Goal: Transaction & Acquisition: Purchase product/service

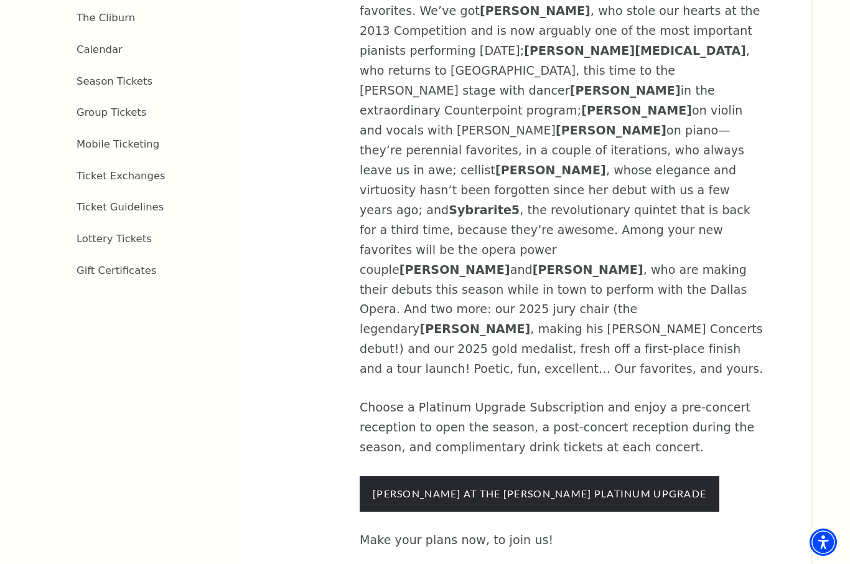
scroll to position [649, 0]
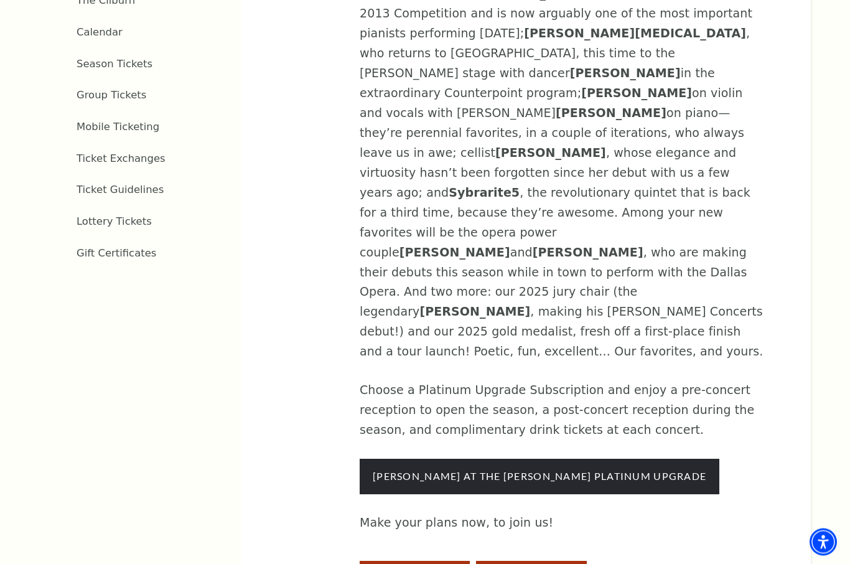
click at [540, 561] on button "Pick Your Own 5 Pack" at bounding box center [531, 574] width 110 height 26
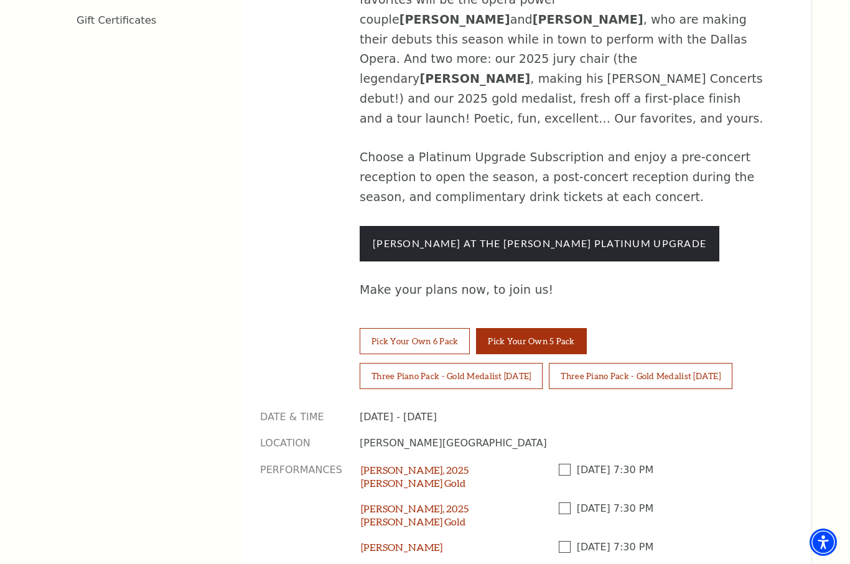
scroll to position [909, 0]
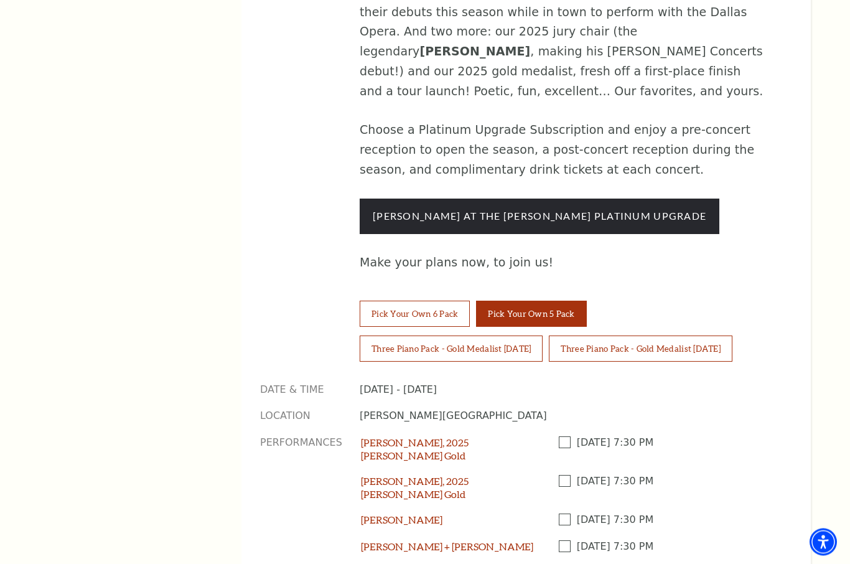
click at [562, 541] on span at bounding box center [568, 547] width 18 height 12
click at [0, 0] on input "Checkbox field" at bounding box center [0, 0] width 0 height 0
click at [564, 563] on span at bounding box center [568, 572] width 18 height 12
click at [0, 0] on input "Checkbox field" at bounding box center [0, 0] width 0 height 0
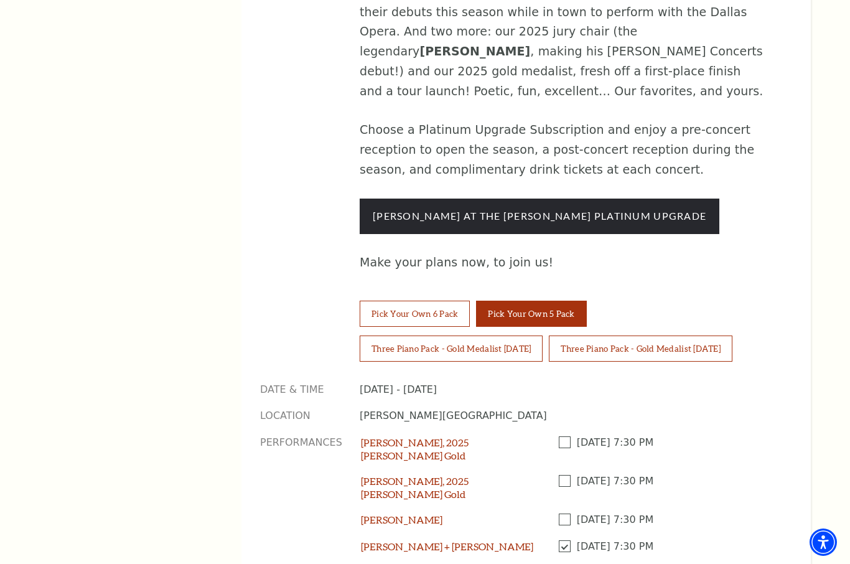
click at [0, 0] on input "Checkbox field" at bounding box center [0, 0] width 0 height 0
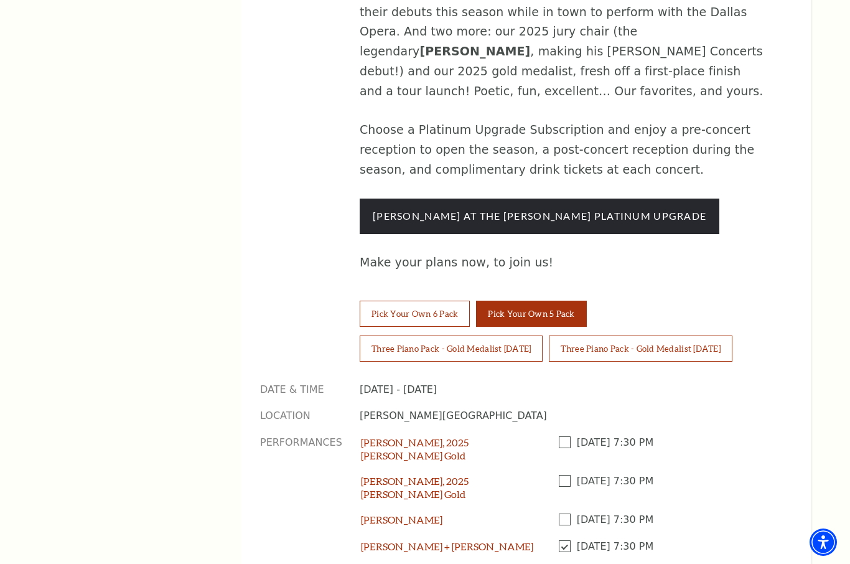
click at [0, 0] on input "Checkbox field" at bounding box center [0, 0] width 0 height 0
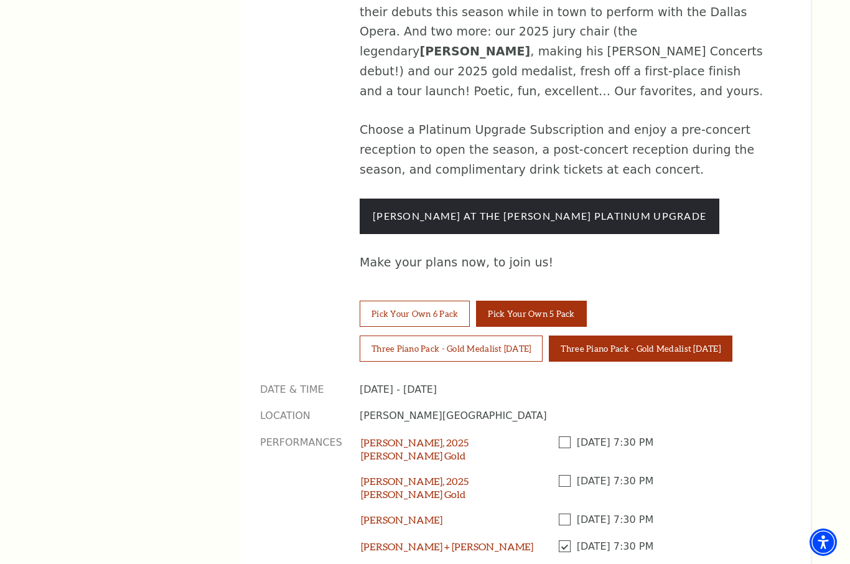
click at [678, 335] on button "Three Piano Pack - Gold Medalist Thursday" at bounding box center [640, 348] width 183 height 26
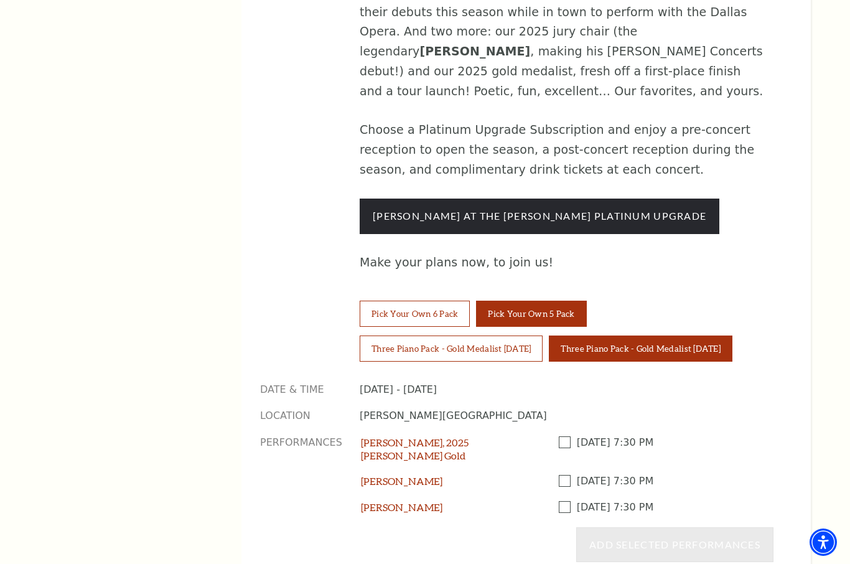
click at [525, 301] on button "Pick Your Own 5 Pack" at bounding box center [531, 314] width 110 height 26
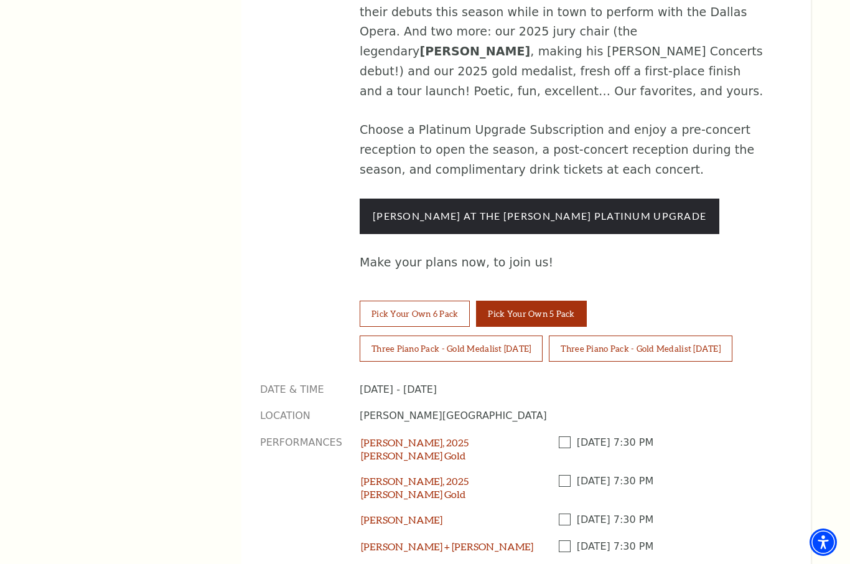
click at [564, 513] on span at bounding box center [568, 519] width 18 height 12
click at [0, 0] on input "Checkbox field" at bounding box center [0, 0] width 0 height 0
click at [564, 540] on span at bounding box center [568, 546] width 18 height 12
click at [0, 0] on input "Checkbox field" at bounding box center [0, 0] width 0 height 0
click at [564, 563] on span at bounding box center [568, 572] width 18 height 12
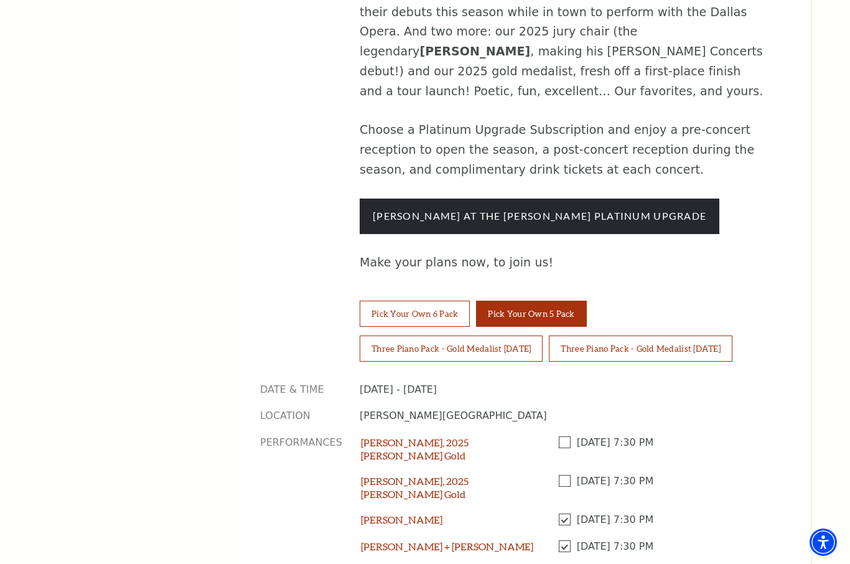
click at [0, 0] on input "Checkbox field" at bounding box center [0, 0] width 0 height 0
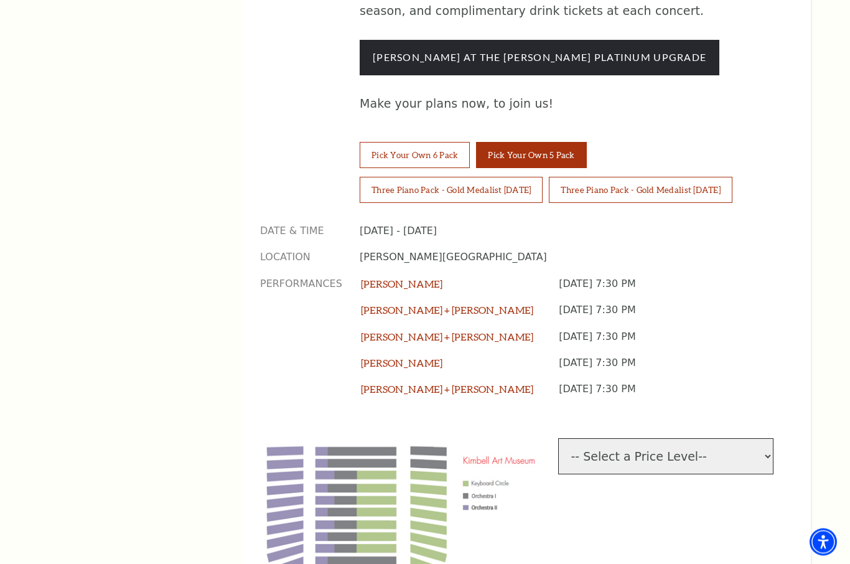
scroll to position [1068, 0]
select select "[object Object]"
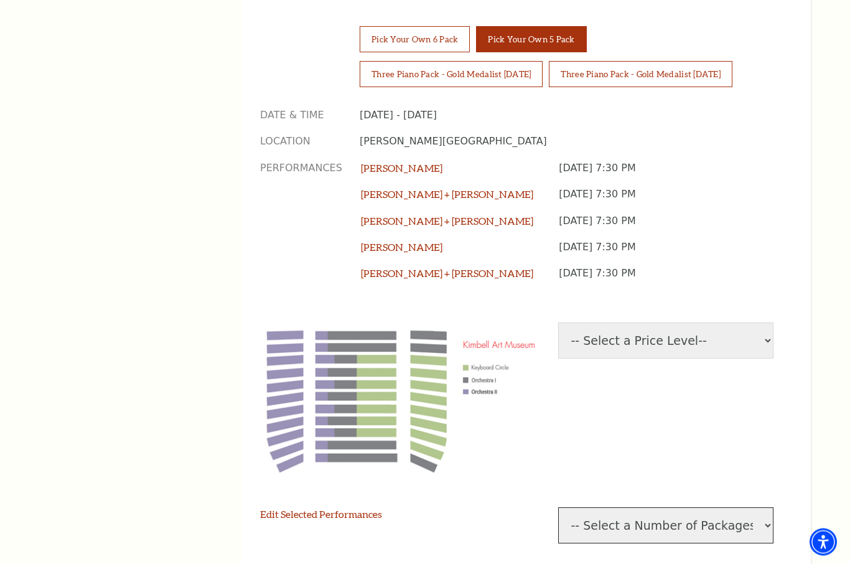
scroll to position [1184, 0]
select select "2"
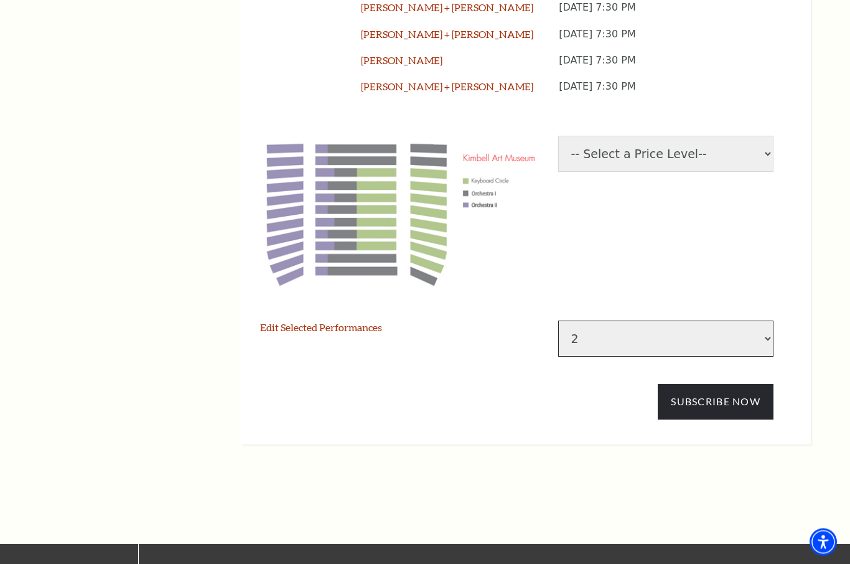
scroll to position [1372, 0]
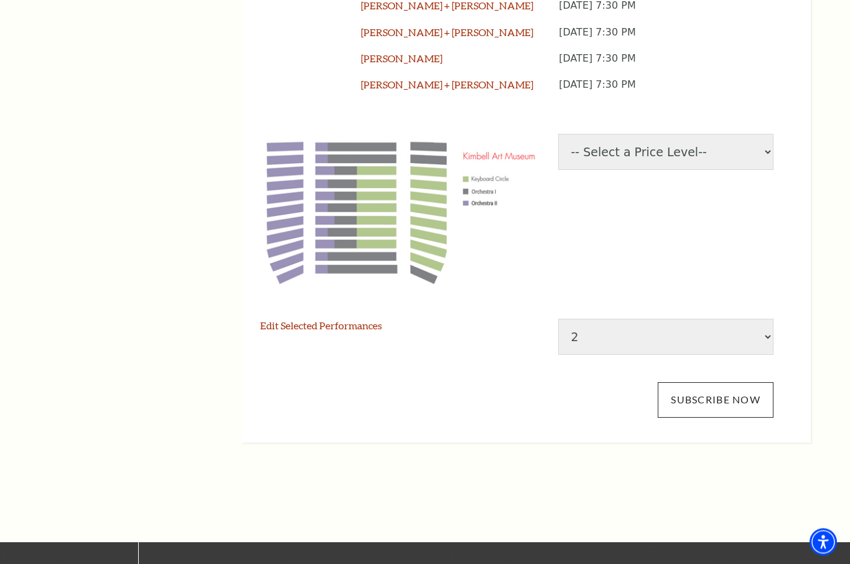
click at [711, 383] on link "Subscribe Now" at bounding box center [716, 400] width 116 height 35
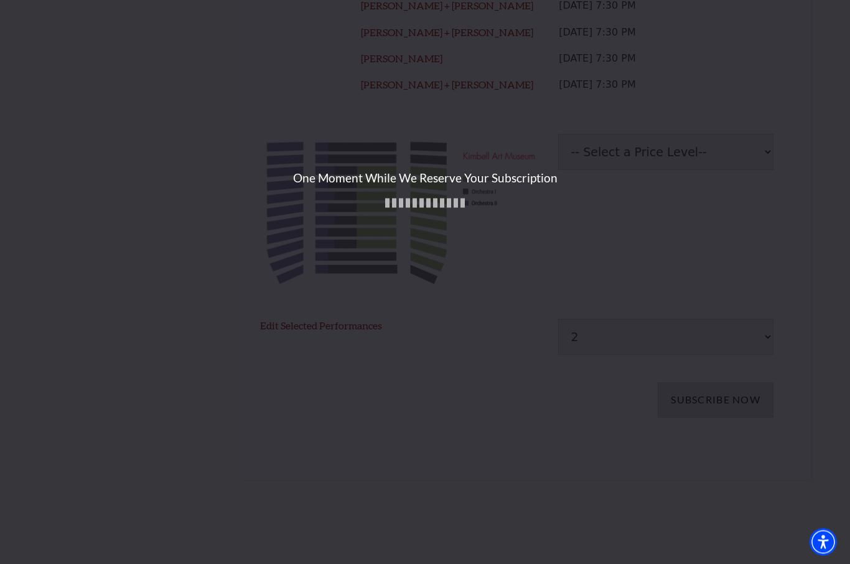
scroll to position [1372, 0]
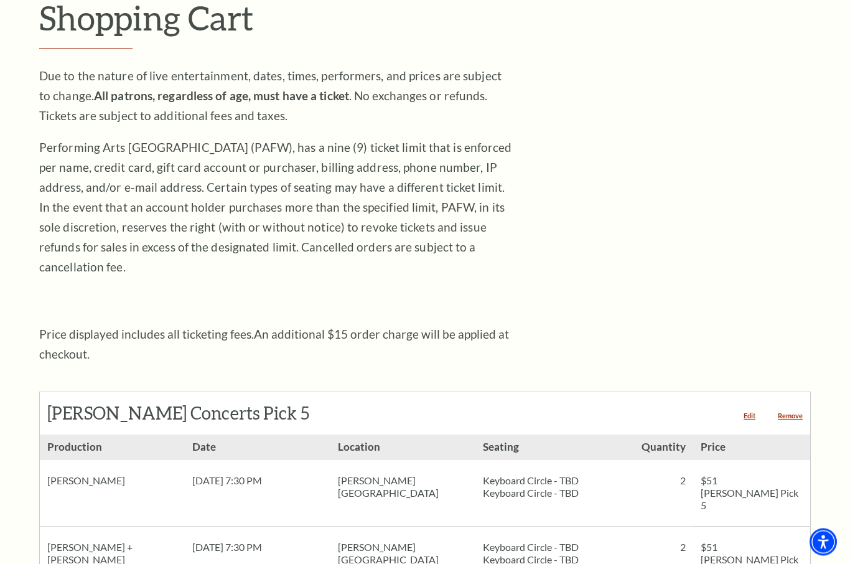
scroll to position [188, 0]
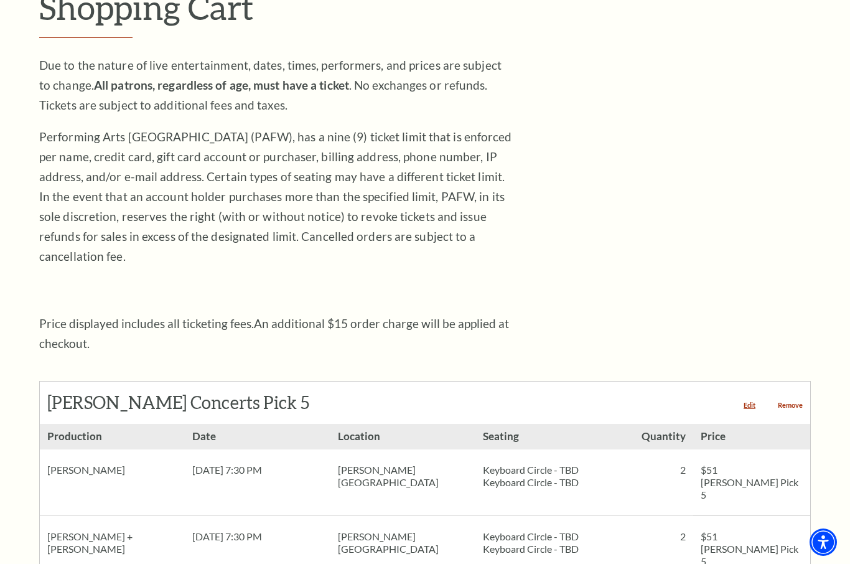
click at [796, 401] on link "Remove" at bounding box center [790, 404] width 25 height 7
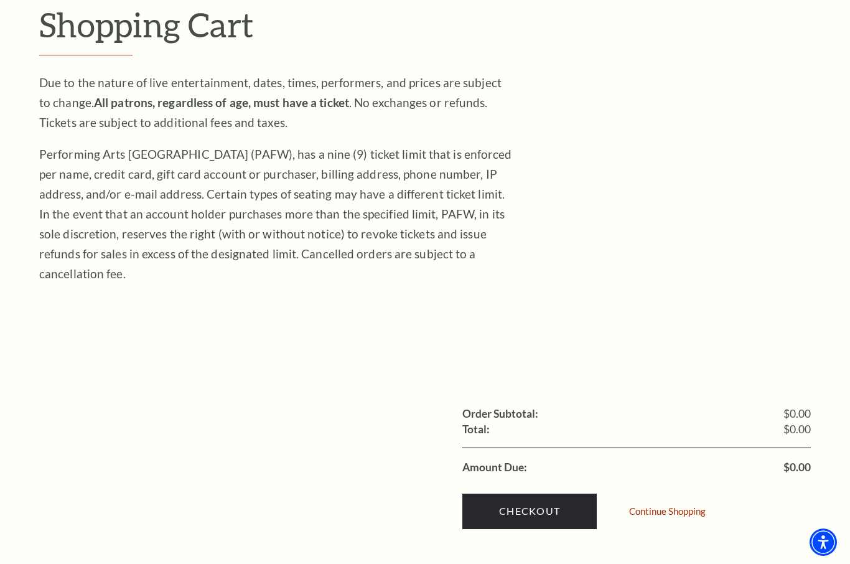
scroll to position [252, 0]
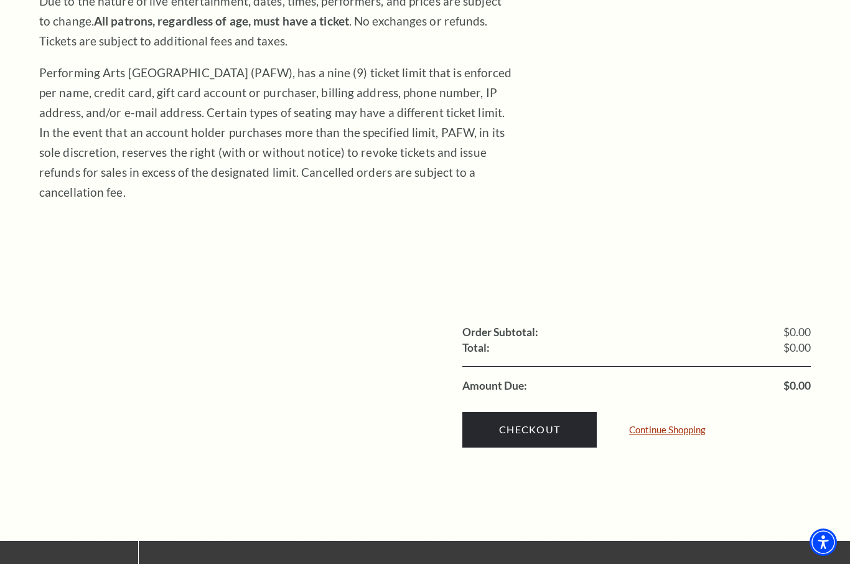
click at [679, 425] on link "Continue Shopping" at bounding box center [667, 429] width 77 height 9
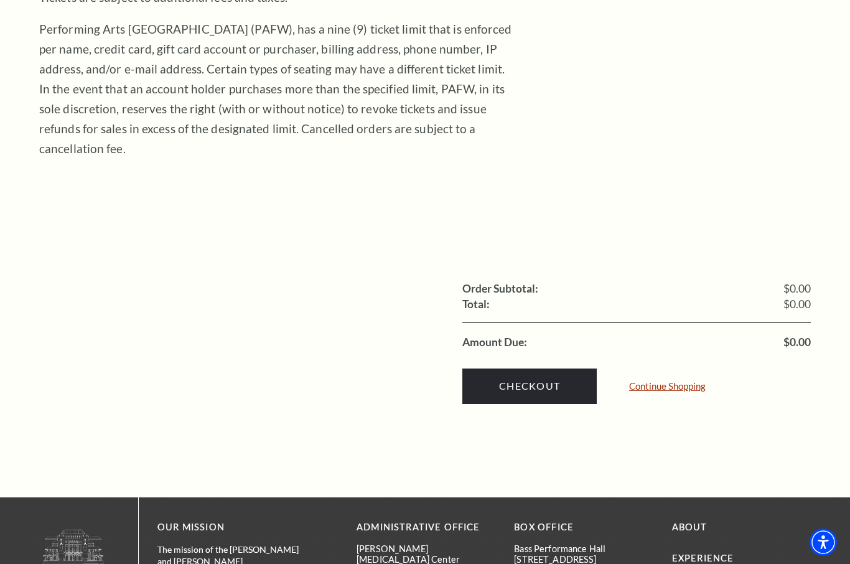
scroll to position [295, 0]
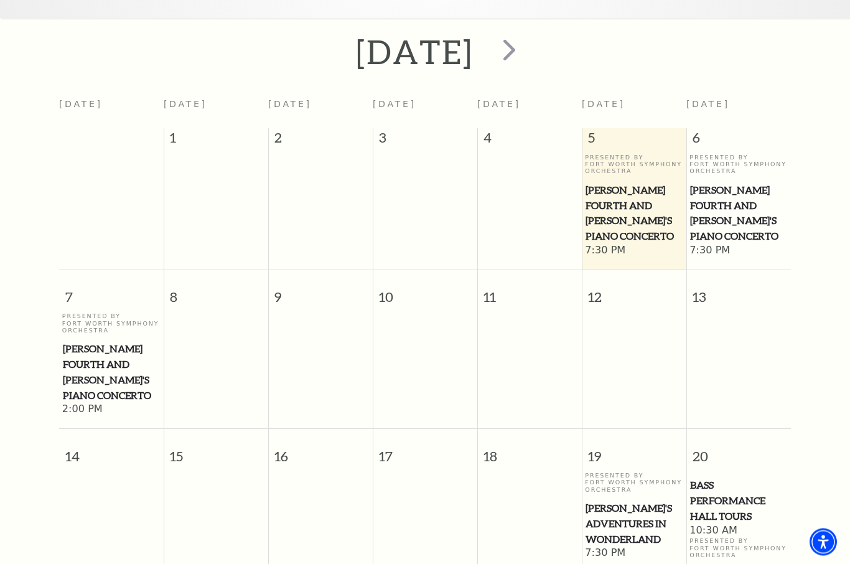
scroll to position [258, 0]
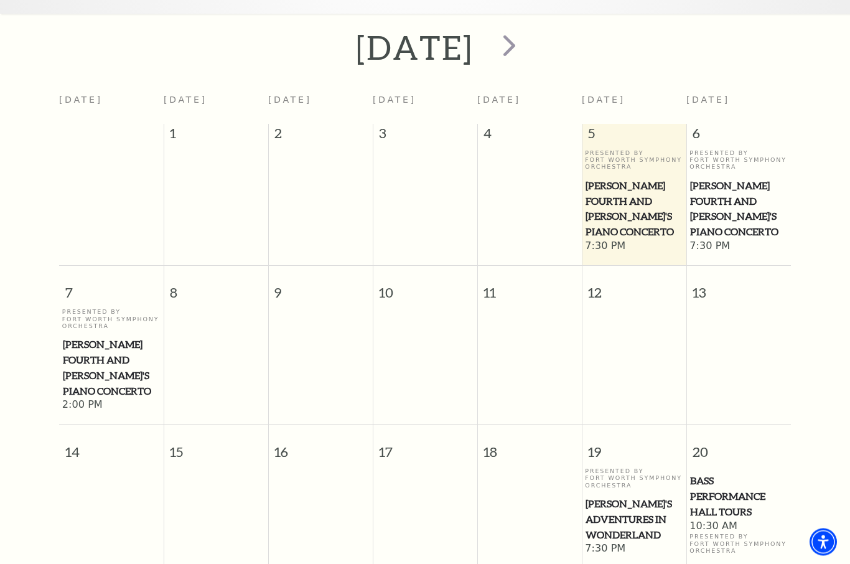
click at [620, 240] on span "7:30 PM" at bounding box center [634, 247] width 98 height 14
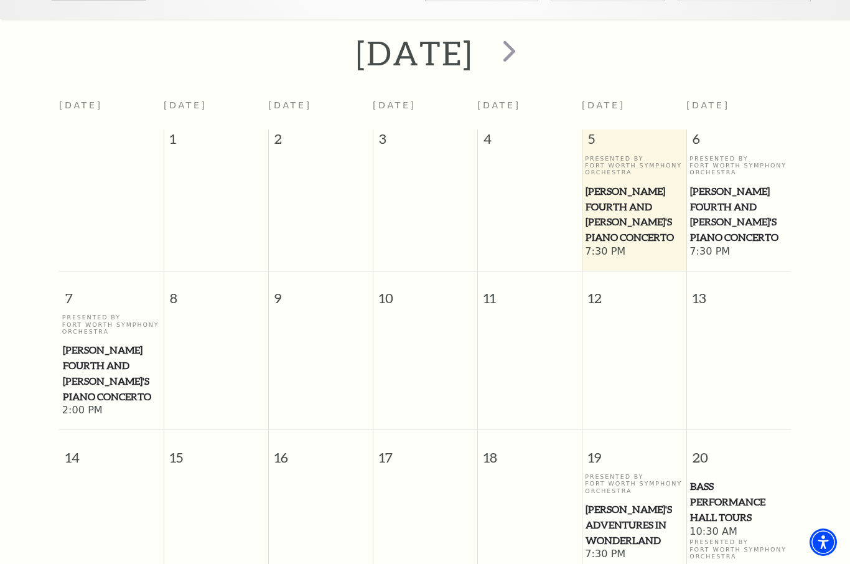
scroll to position [0, 0]
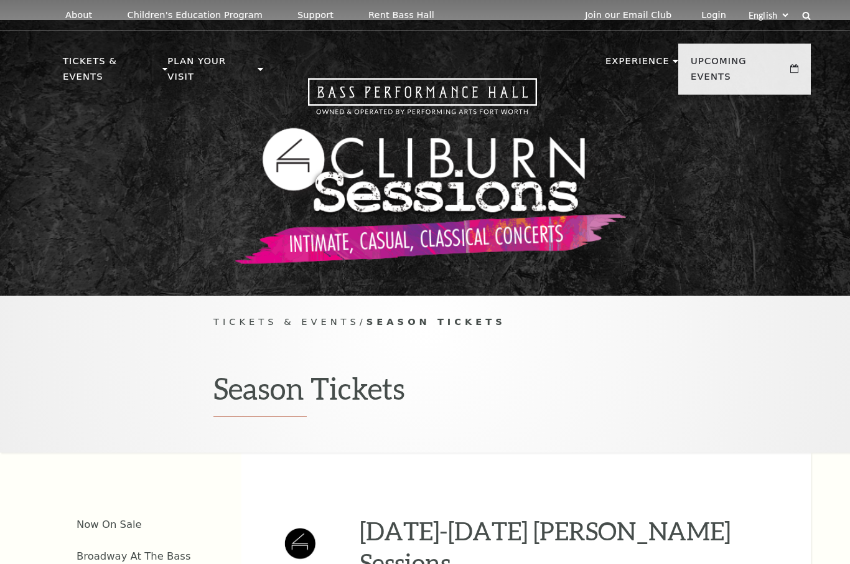
drag, startPoint x: 0, startPoint y: 0, endPoint x: 488, endPoint y: 598, distance: 771.9
click at [488, 563] on html "*{ pointer-events: fill; } Select: English Español Tickets & Events Now On Sale…" at bounding box center [425, 282] width 850 height 564
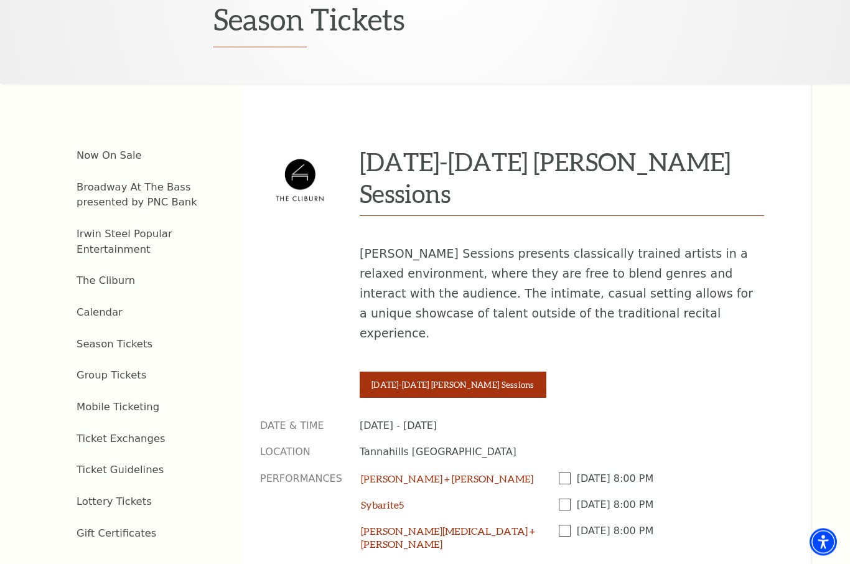
scroll to position [370, 0]
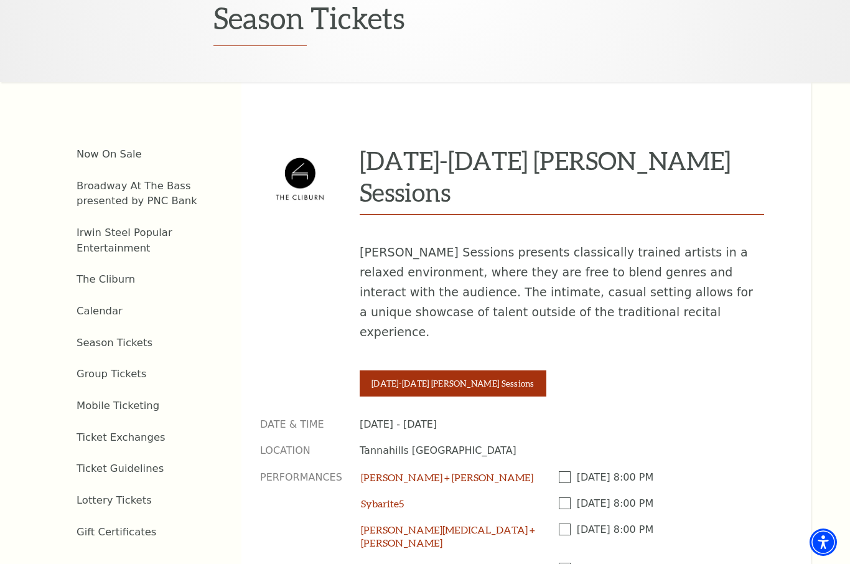
click at [561, 497] on span at bounding box center [568, 503] width 18 height 12
click at [0, 0] on input "Checkbox field" at bounding box center [0, 0] width 0 height 0
click at [565, 523] on span at bounding box center [568, 529] width 18 height 12
click at [0, 0] on input "Checkbox field" at bounding box center [0, 0] width 0 height 0
click at [566, 563] on span at bounding box center [568, 569] width 18 height 12
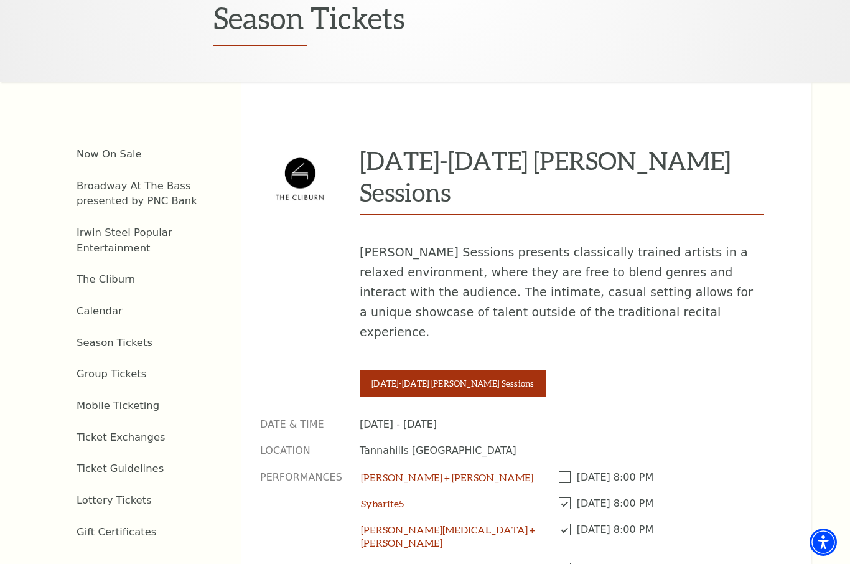
click at [0, 0] on input "Checkbox field" at bounding box center [0, 0] width 0 height 0
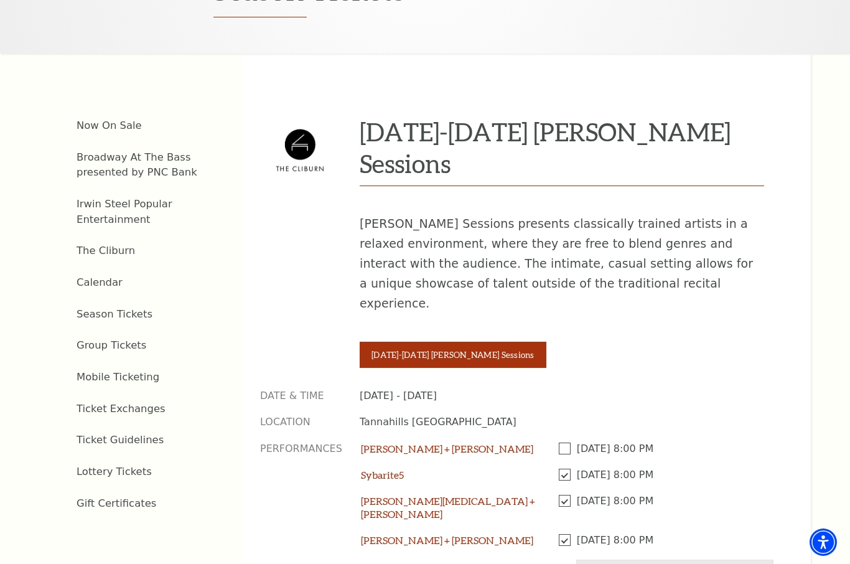
scroll to position [411, 0]
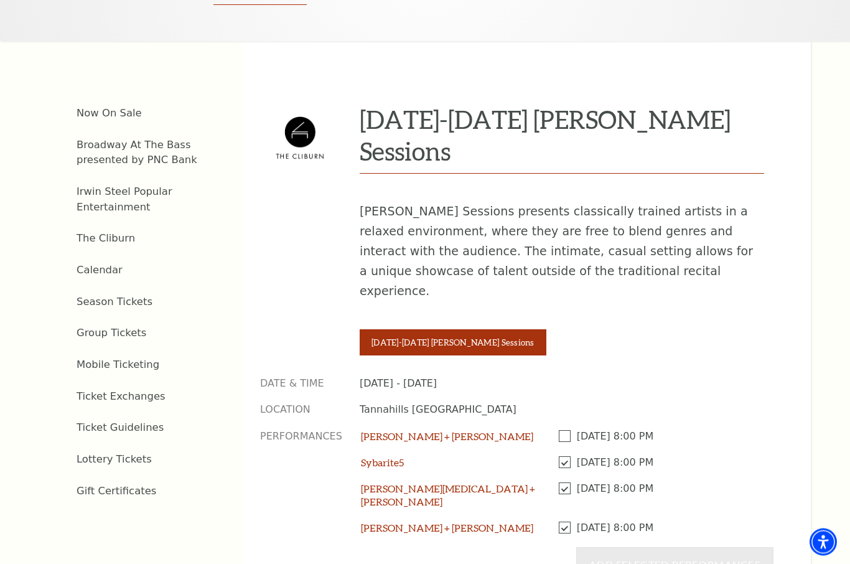
click at [475, 504] on div "2025-2026 Cliburn Sessions Cliburn Sessions presents classically trained artist…" at bounding box center [525, 325] width 569 height 566
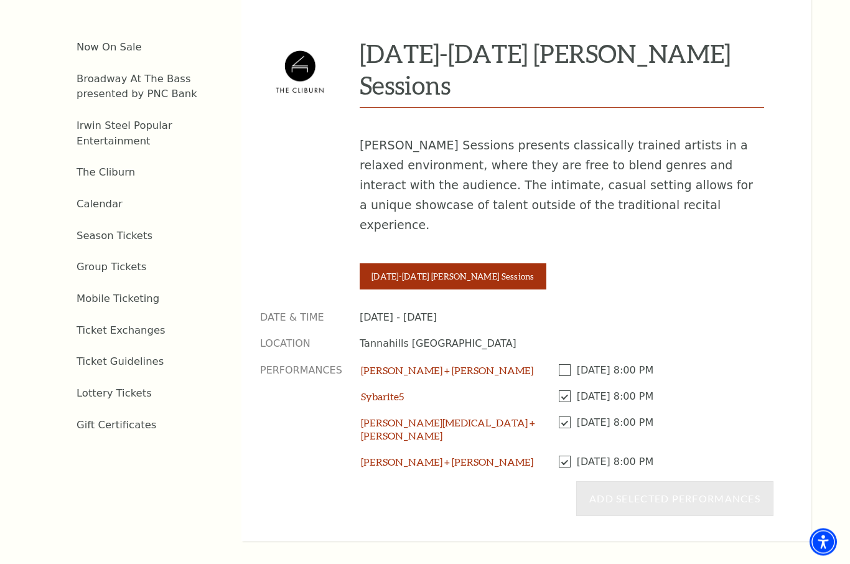
scroll to position [426, 0]
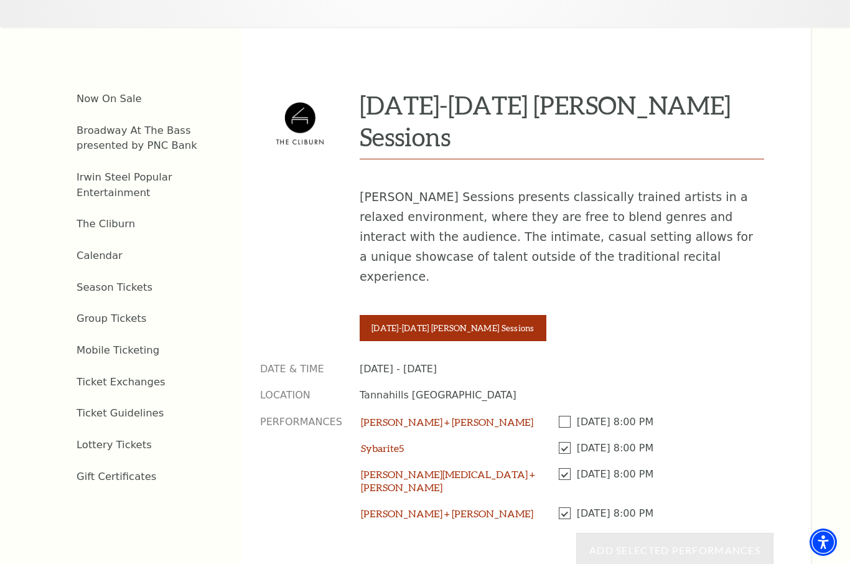
click at [583, 285] on div "2025-2026 Cliburn Sessions Cliburn Sessions presents classically trained artist…" at bounding box center [525, 310] width 569 height 566
click at [563, 416] on span at bounding box center [568, 422] width 18 height 12
click at [0, 0] on input "Checkbox field" at bounding box center [0, 0] width 0 height 0
click at [638, 533] on button "Add Selected Performances" at bounding box center [674, 550] width 197 height 35
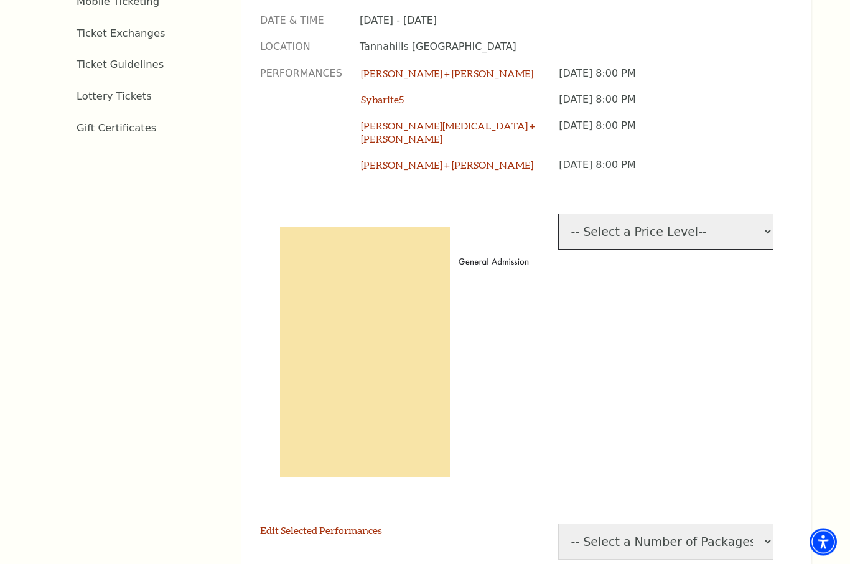
scroll to position [774, 0]
click at [749, 378] on div "-- Select a Price Level-- $30 General Admission" at bounding box center [666, 353] width 216 height 280
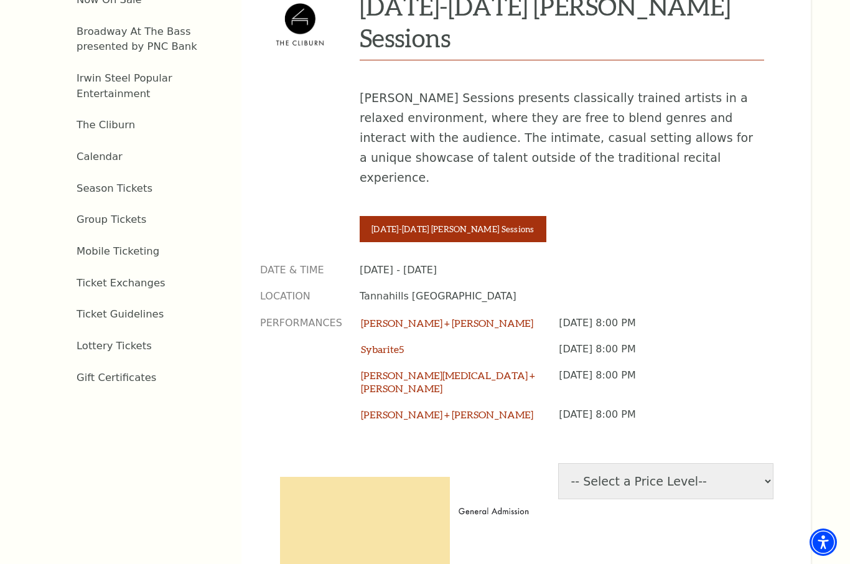
scroll to position [502, 0]
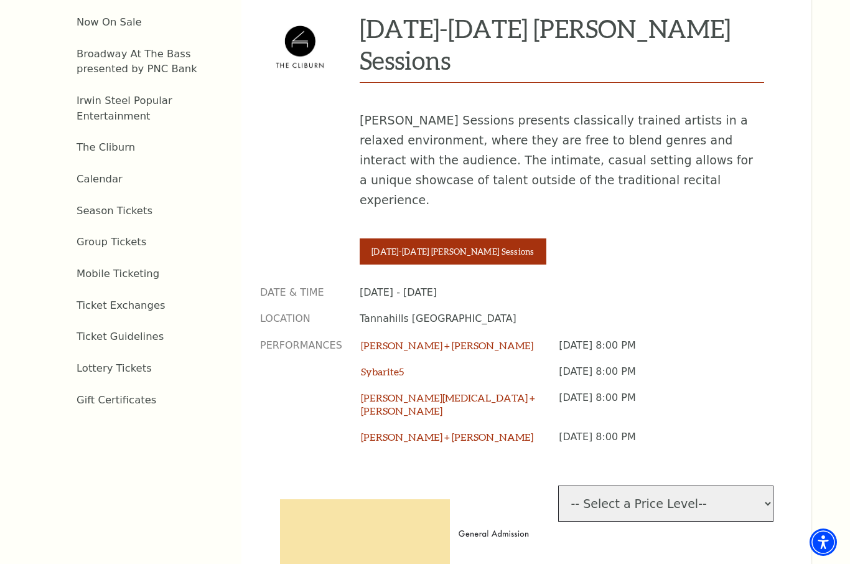
select select "[object Object]"
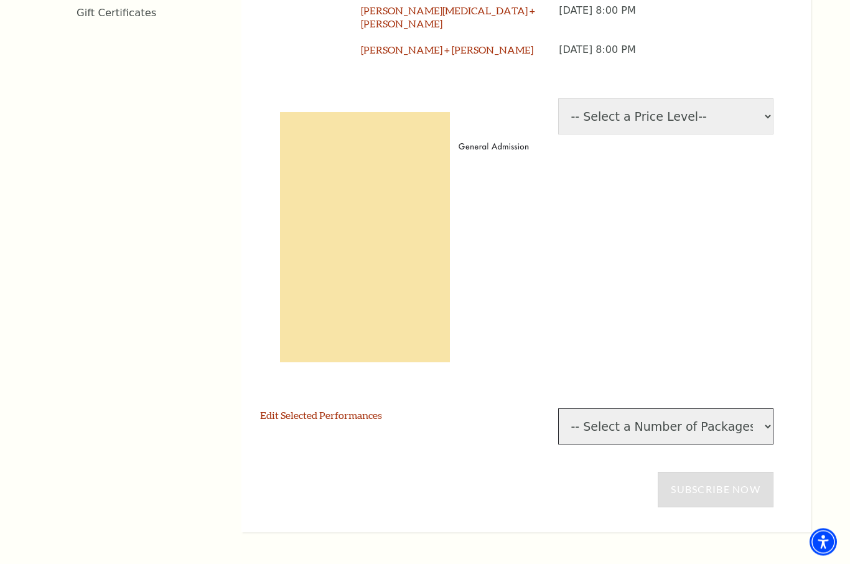
scroll to position [889, 0]
select select "2"
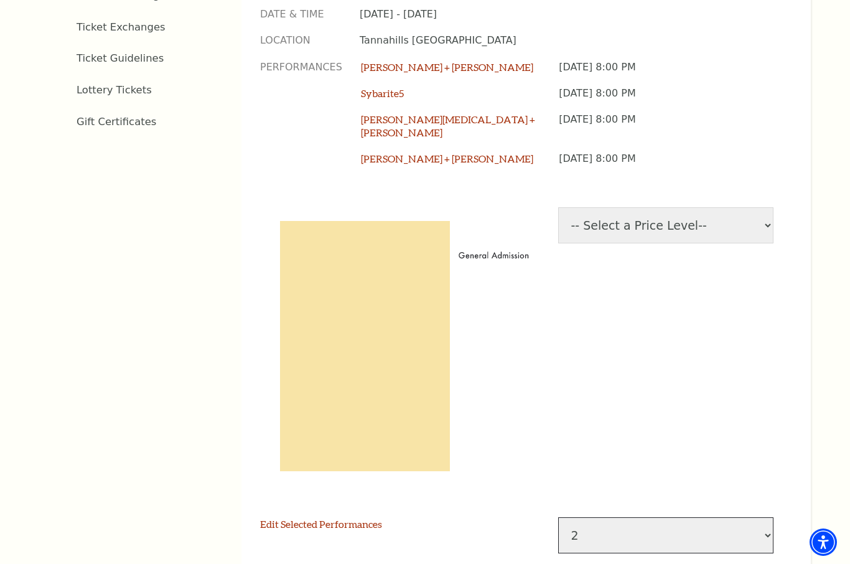
scroll to position [789, 0]
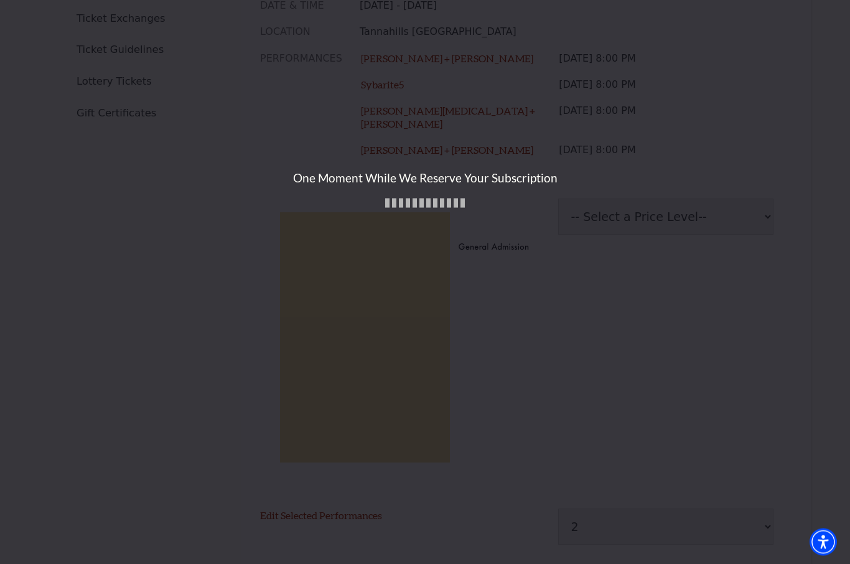
scroll to position [789, 0]
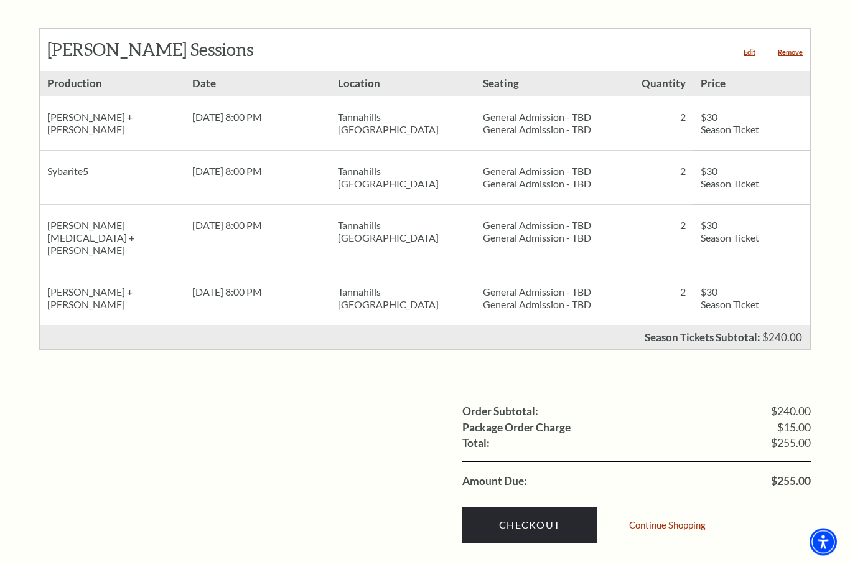
scroll to position [541, 0]
click at [531, 507] on link "Checkout" at bounding box center [529, 524] width 134 height 35
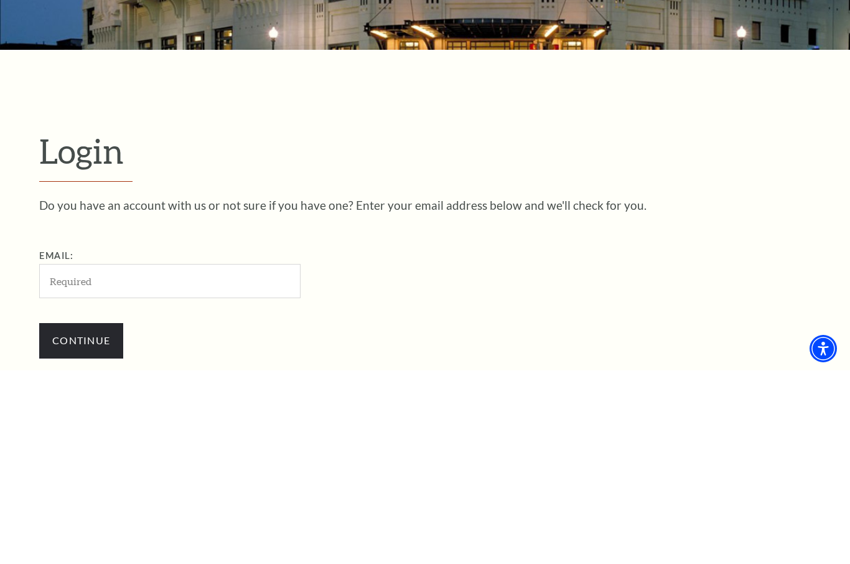
scroll to position [155, 0]
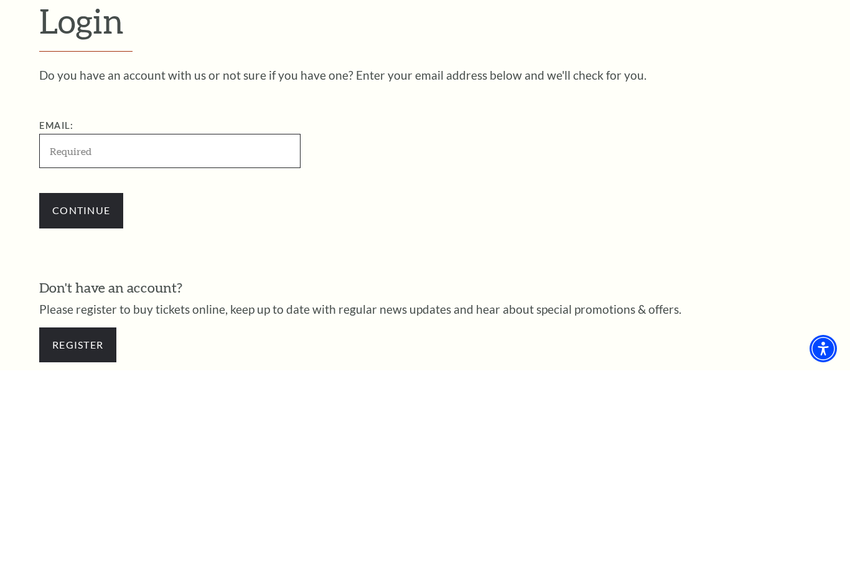
type input "mullinsdenise@sbcglobal.net"
click at [81, 386] on input "Continue" at bounding box center [81, 403] width 84 height 35
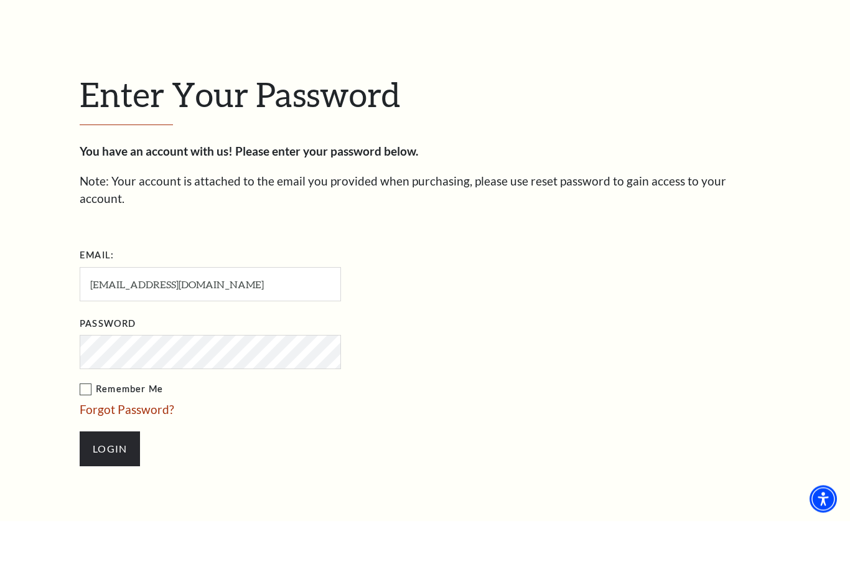
drag, startPoint x: 0, startPoint y: 0, endPoint x: 94, endPoint y: 204, distance: 224.2
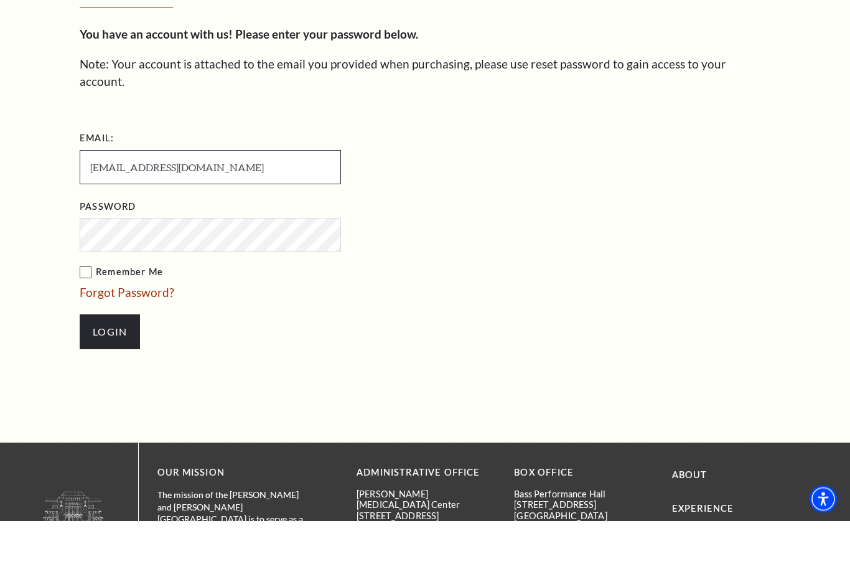
click at [94, 204] on input "[EMAIL_ADDRESS][DOMAIN_NAME]" at bounding box center [210, 211] width 261 height 34
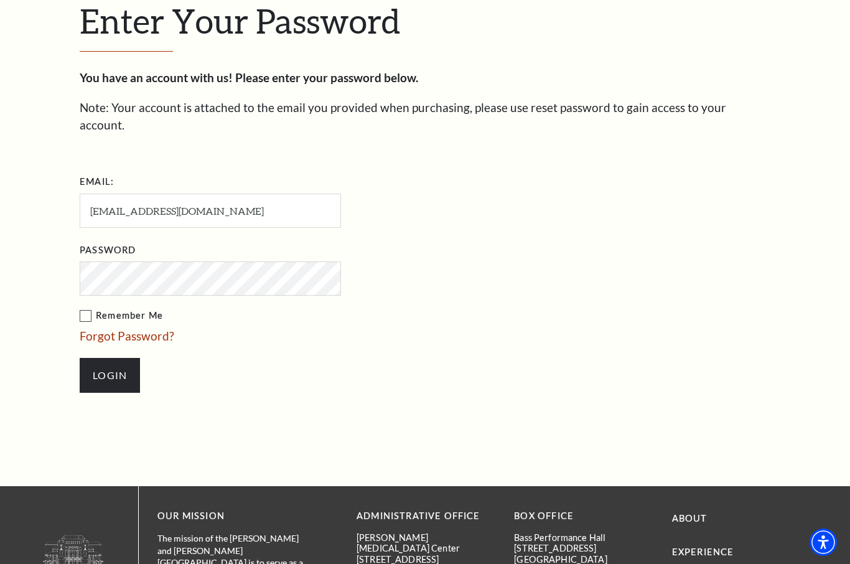
drag, startPoint x: 94, startPoint y: 204, endPoint x: 85, endPoint y: 293, distance: 88.9
click at [85, 308] on label "Remember Me" at bounding box center [273, 316] width 386 height 16
click at [0, 0] on input "Remember Me" at bounding box center [0, 0] width 0 height 0
click at [85, 308] on label "Remember Me" at bounding box center [273, 316] width 386 height 16
click at [0, 0] on input "Remember Me" at bounding box center [0, 0] width 0 height 0
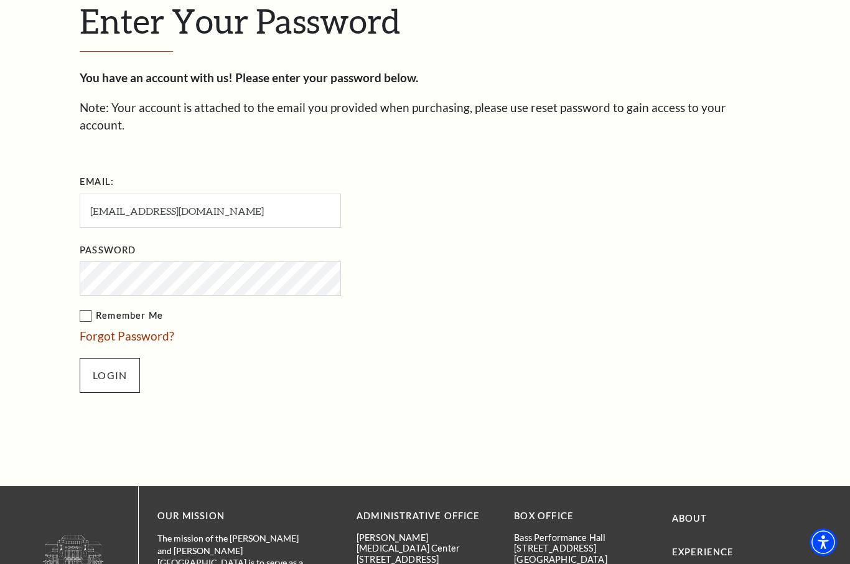
click at [111, 358] on input "Login" at bounding box center [110, 375] width 60 height 35
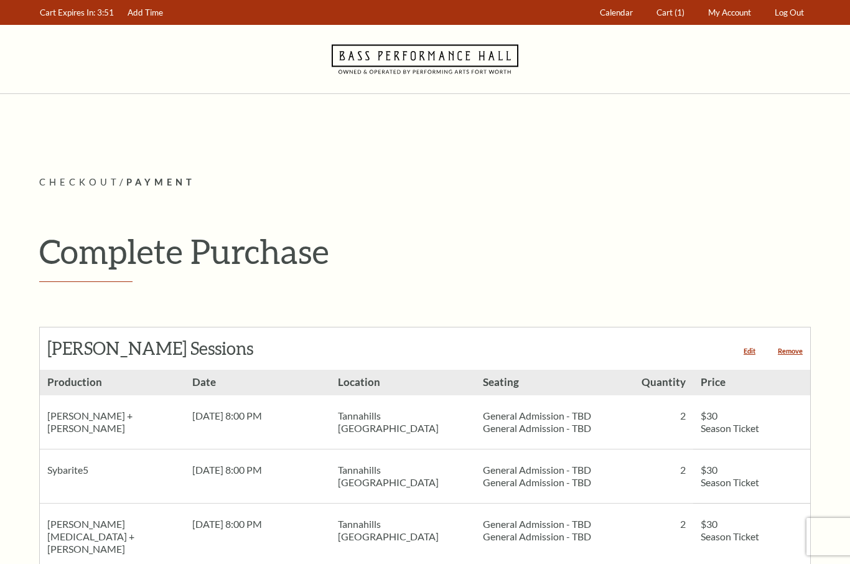
drag, startPoint x: 0, startPoint y: 0, endPoint x: 115, endPoint y: 714, distance: 723.6
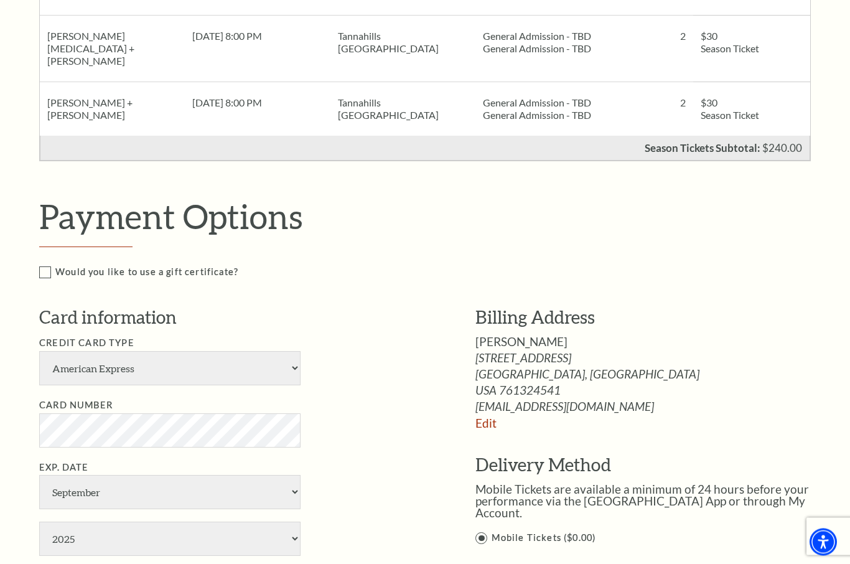
scroll to position [495, 0]
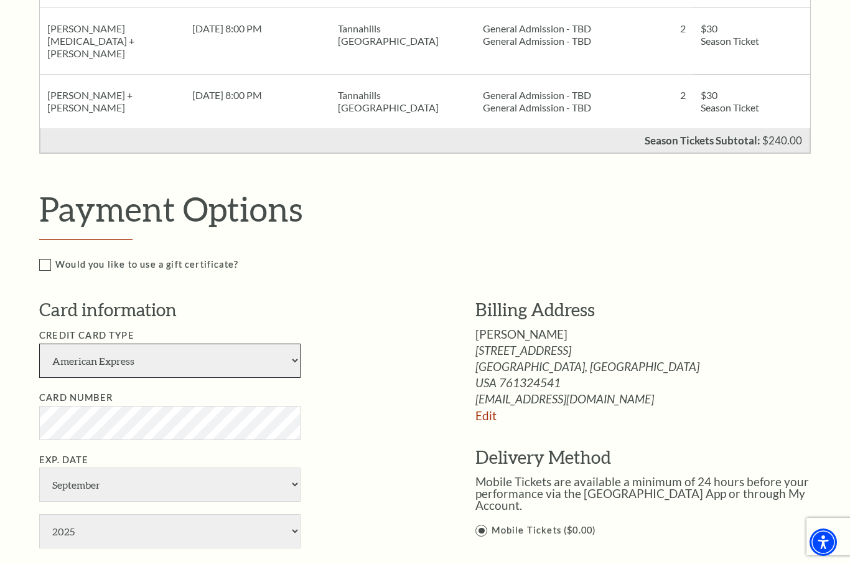
drag, startPoint x: 115, startPoint y: 714, endPoint x: 291, endPoint y: 338, distance: 416.0
select select "25"
select select "2027"
type input "432"
type input "Denise Mullins"
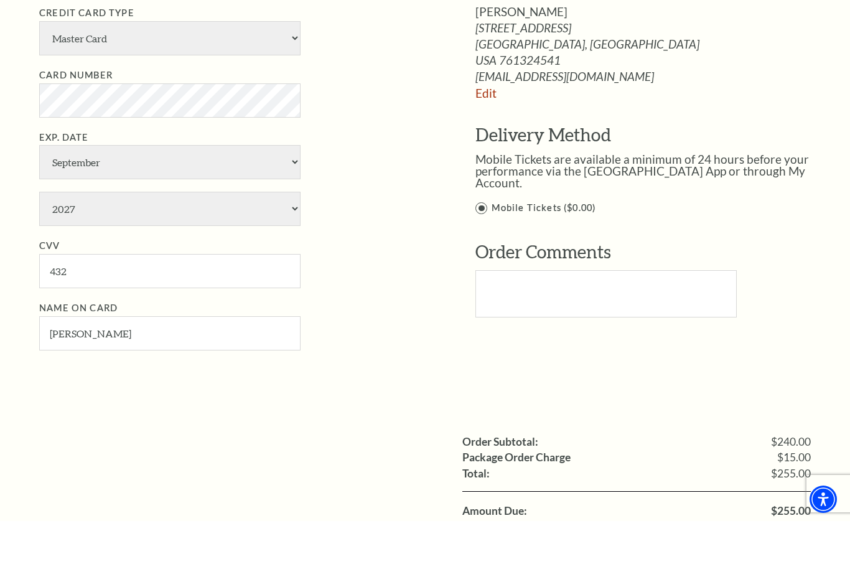
scroll to position [782, 0]
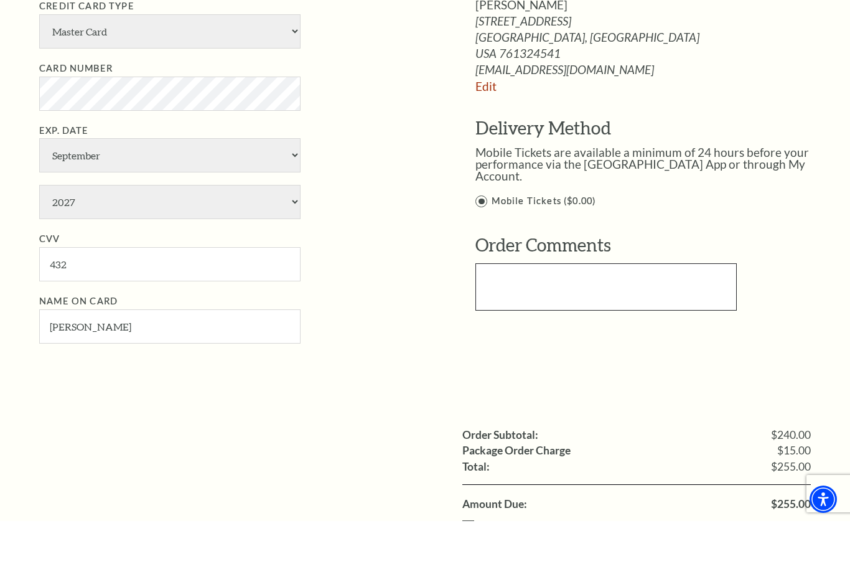
click at [516, 306] on textarea "Text area" at bounding box center [605, 329] width 261 height 47
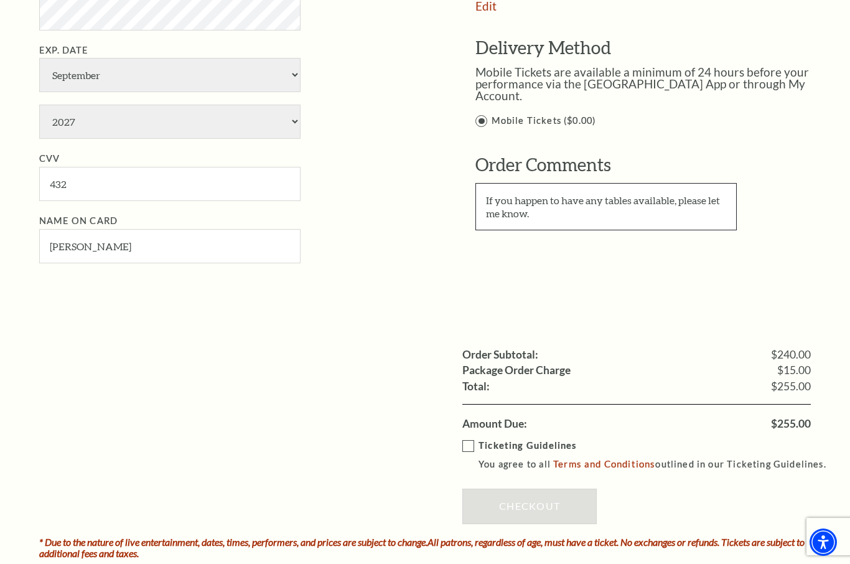
scroll to position [857, 0]
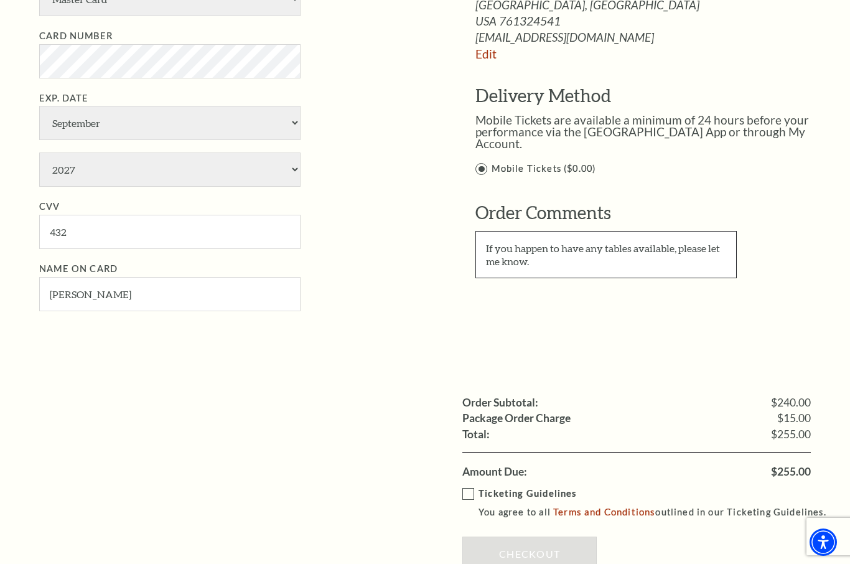
type textarea "If you happen to have any tables available, please let me know."
drag, startPoint x: 516, startPoint y: 233, endPoint x: 467, endPoint y: 427, distance: 199.5
click at [467, 486] on label "Ticketing Guidelines You agree to all Terms and Conditions outlined in our Tick…" at bounding box center [649, 503] width 375 height 34
click at [0, 0] on input "Ticketing Guidelines You agree to all Terms and Conditions outlined in our Tick…" at bounding box center [0, 0] width 0 height 0
click at [467, 486] on label "Ticketing Guidelines You agree to all Terms and Conditions outlined in our Tick…" at bounding box center [649, 503] width 375 height 34
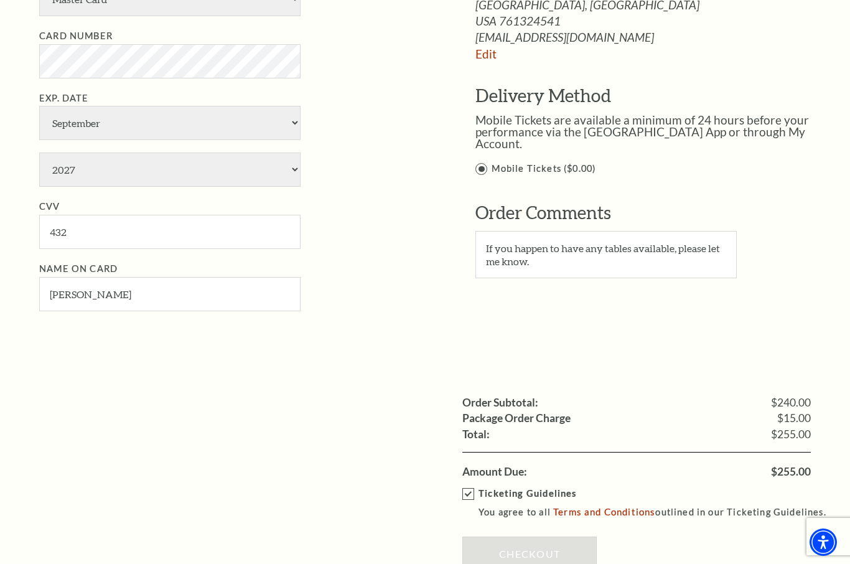
click at [0, 0] on input "Ticketing Guidelines You agree to all Terms and Conditions outlined in our Tick…" at bounding box center [0, 0] width 0 height 0
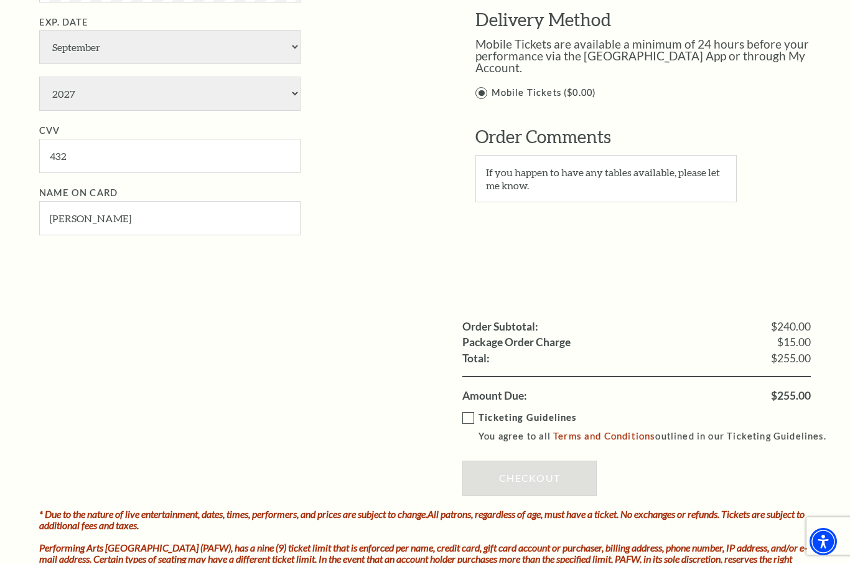
scroll to position [933, 0]
drag, startPoint x: 467, startPoint y: 427, endPoint x: 470, endPoint y: 347, distance: 79.7
click at [470, 410] on label "Ticketing Guidelines You agree to all Terms and Conditions outlined in our Tick…" at bounding box center [649, 427] width 375 height 34
click at [0, 0] on input "Ticketing Guidelines You agree to all Terms and Conditions outlined in our Tick…" at bounding box center [0, 0] width 0 height 0
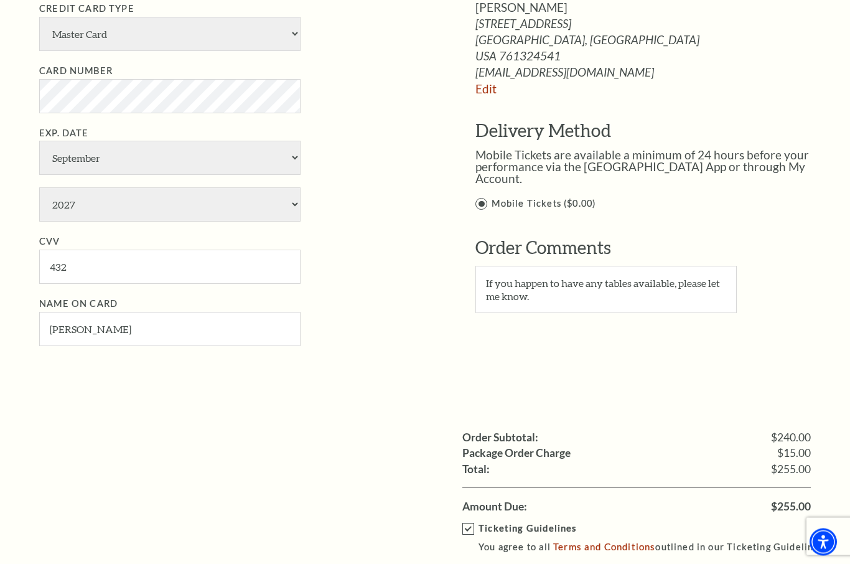
scroll to position [822, 0]
click at [482, 196] on label "Mobile Tickets ($0.00)" at bounding box center [656, 204] width 362 height 16
click at [0, 0] on input "Mobile Tickets ($0.00)" at bounding box center [0, 0] width 0 height 0
click at [482, 196] on label "Mobile Tickets ($0.00)" at bounding box center [656, 204] width 362 height 16
click at [0, 0] on input "Mobile Tickets ($0.00)" at bounding box center [0, 0] width 0 height 0
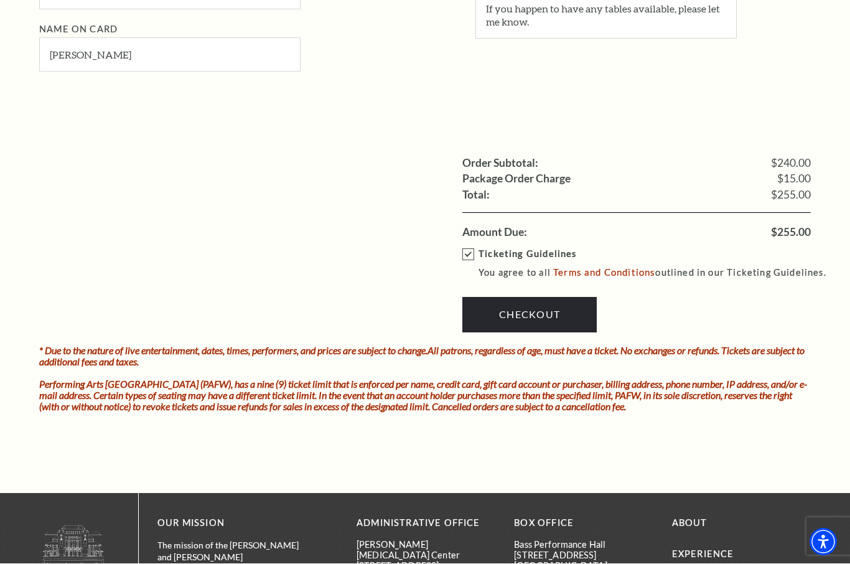
scroll to position [1097, 0]
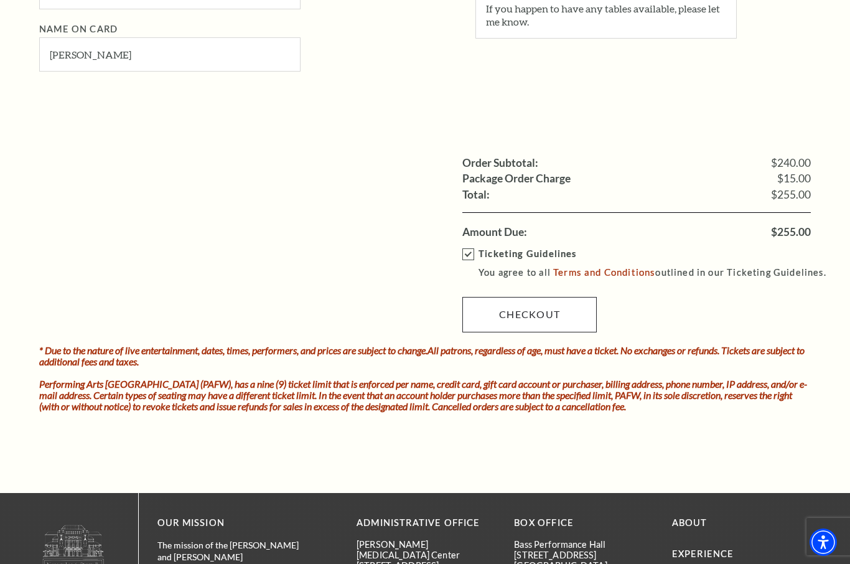
drag, startPoint x: 482, startPoint y: 176, endPoint x: 512, endPoint y: 251, distance: 81.2
click at [512, 297] on link "Checkout" at bounding box center [529, 314] width 134 height 35
click at [0, 0] on div "One Moment While We Process Your Order" at bounding box center [0, 0] width 0 height 0
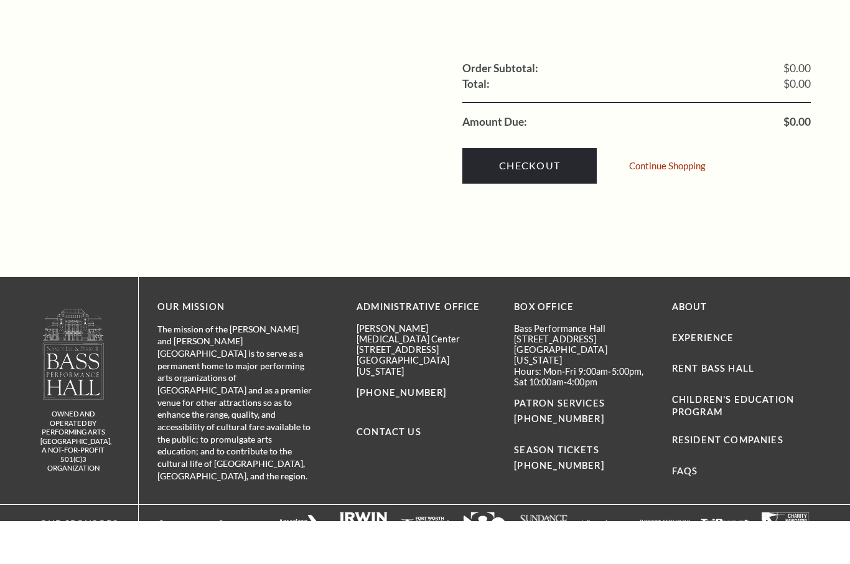
scroll to position [516, 0]
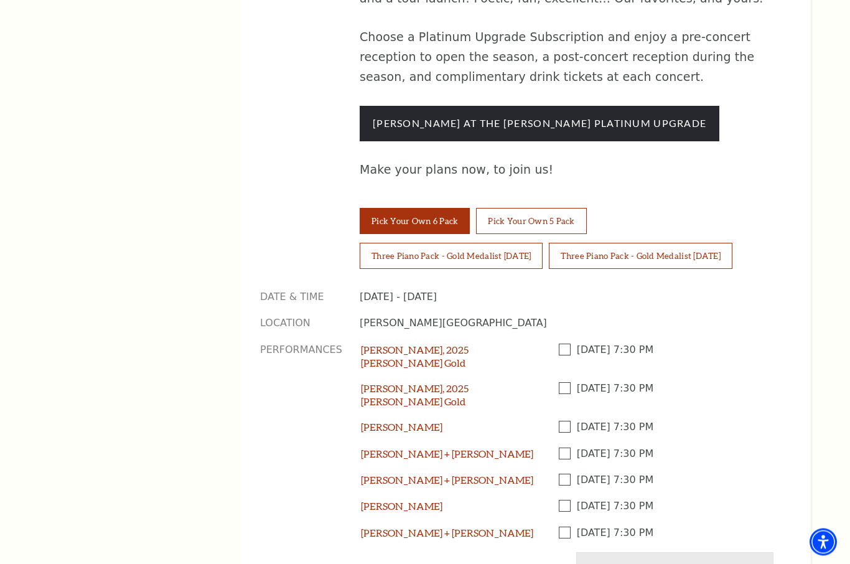
scroll to position [1046, 0]
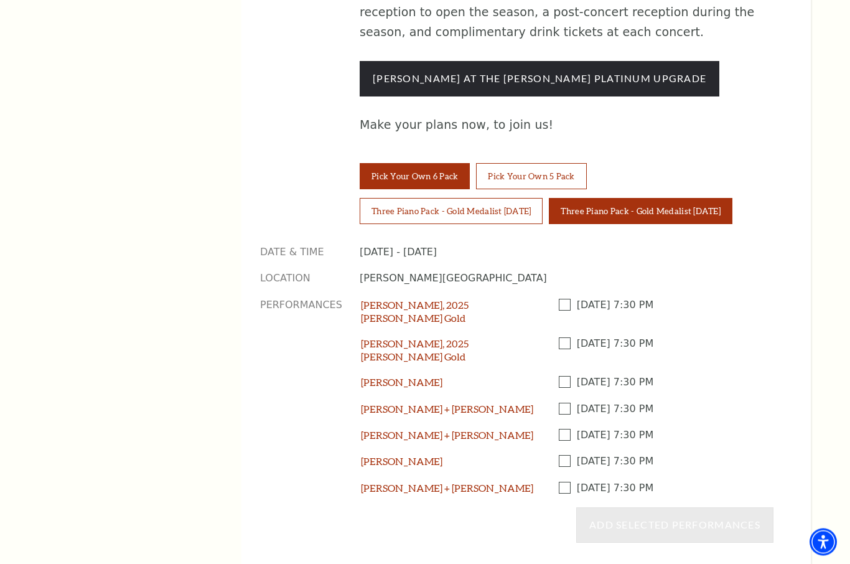
click at [624, 199] on button "Three Piano Pack - Gold Medalist [DATE]" at bounding box center [640, 212] width 183 height 26
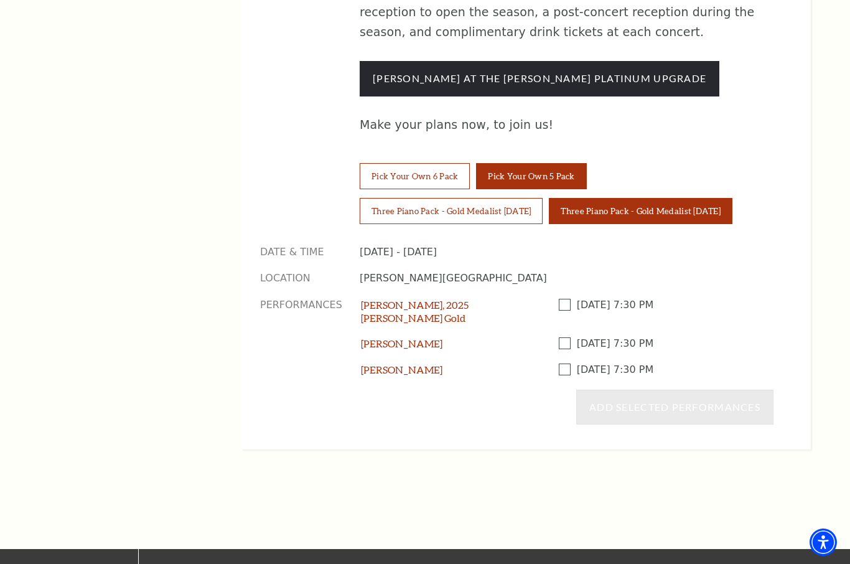
click at [503, 163] on button "Pick Your Own 5 Pack" at bounding box center [531, 176] width 110 height 26
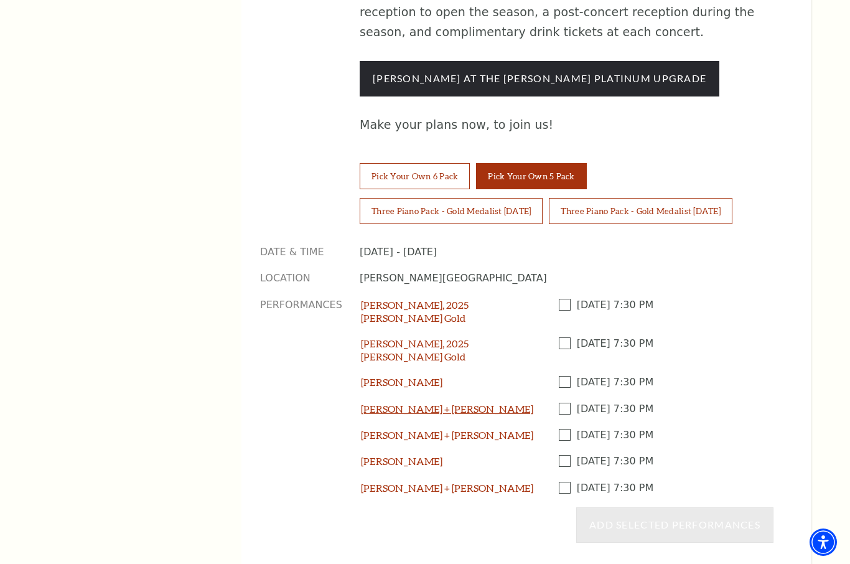
click at [411, 403] on link "[PERSON_NAME] + [PERSON_NAME]" at bounding box center [447, 409] width 172 height 12
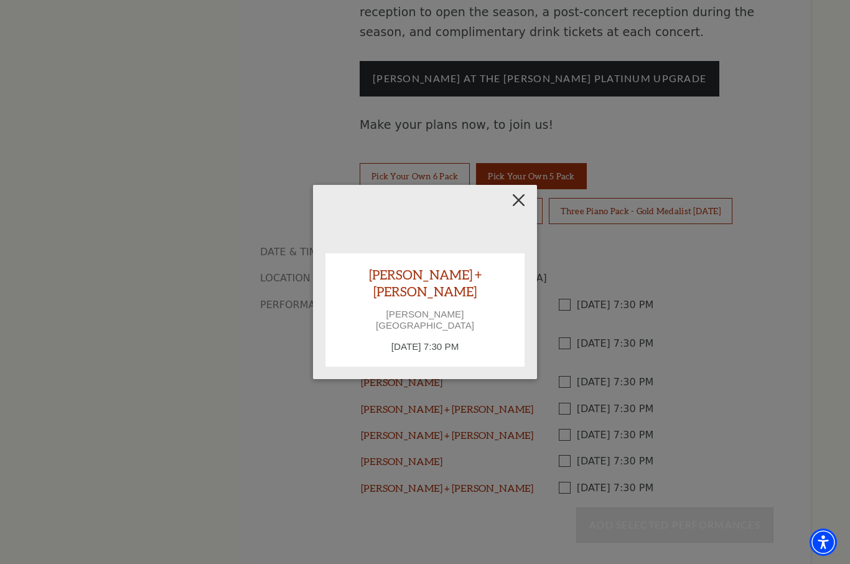
click at [515, 212] on button "Close" at bounding box center [519, 201] width 24 height 24
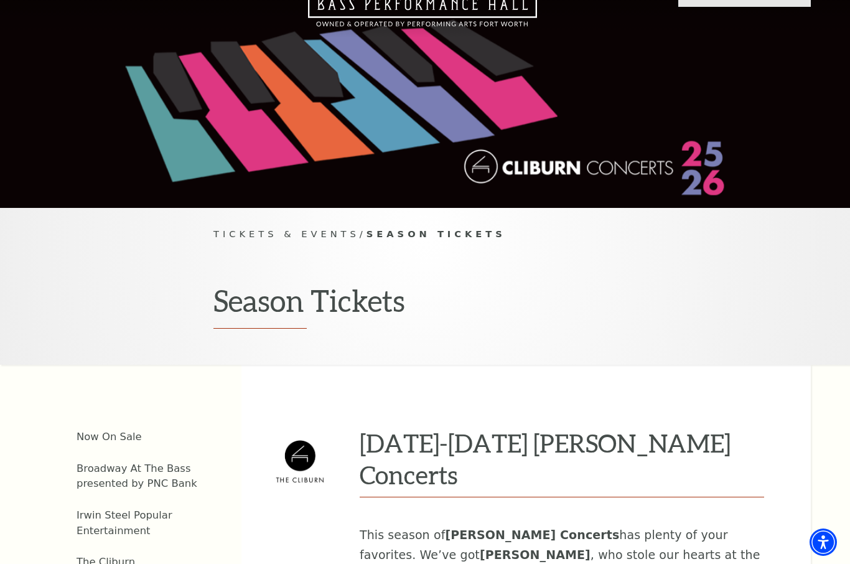
scroll to position [0, 0]
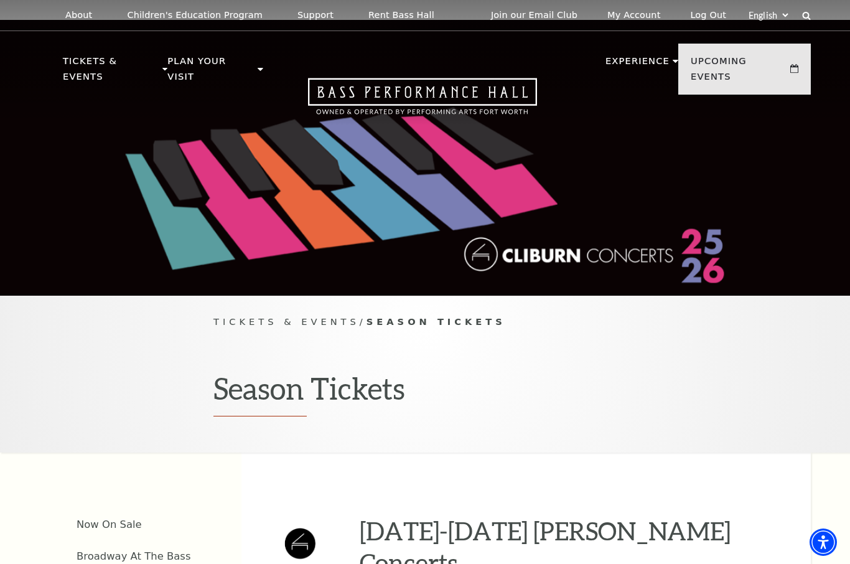
click at [0, 128] on div at bounding box center [425, 158] width 850 height 276
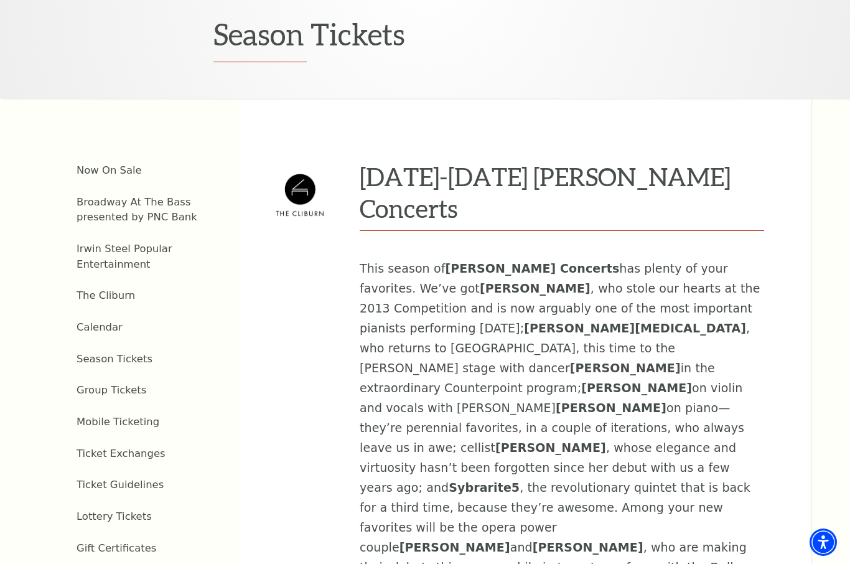
scroll to position [352, 0]
